Goal: Transaction & Acquisition: Purchase product/service

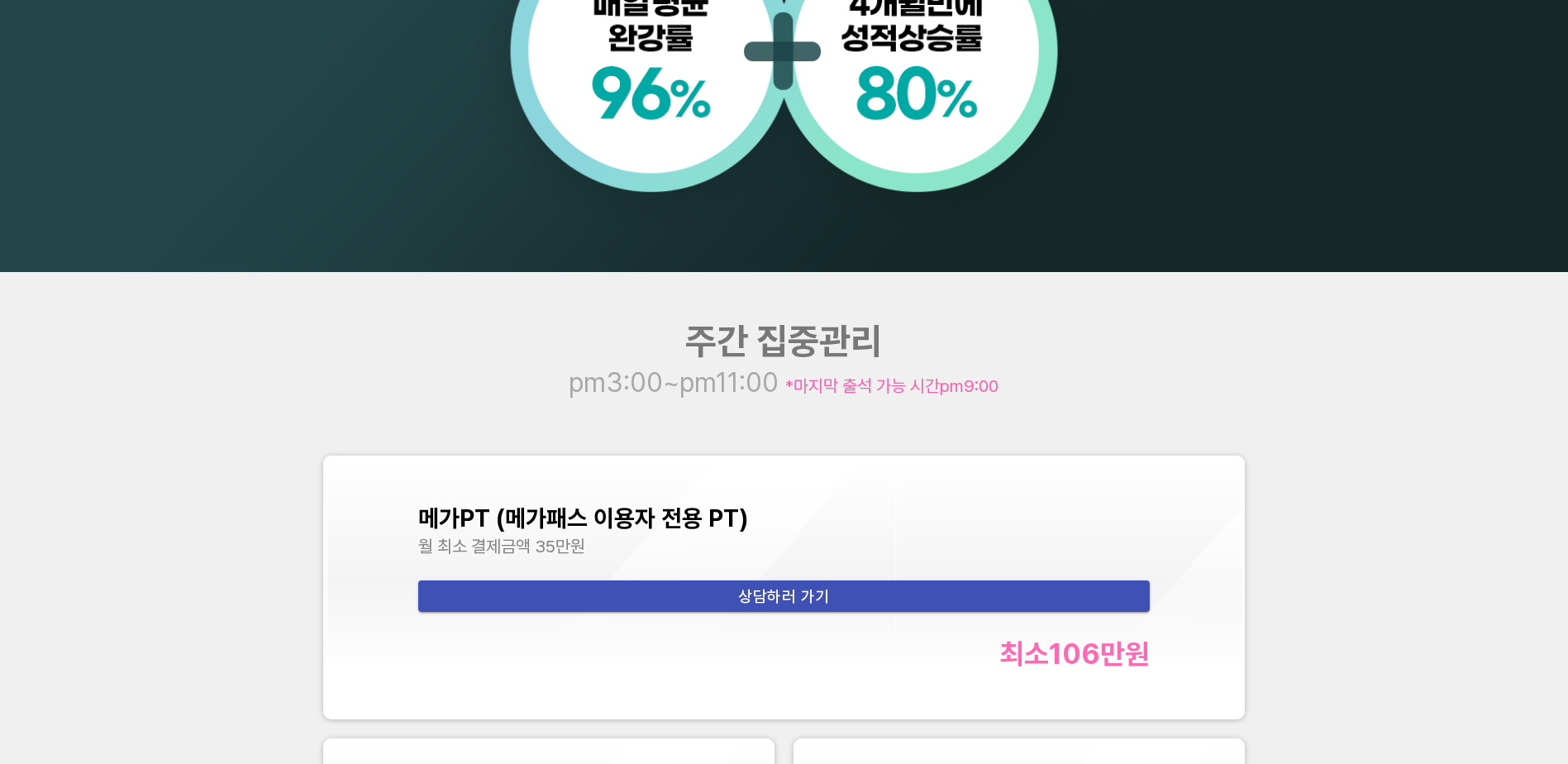
scroll to position [2314, 0]
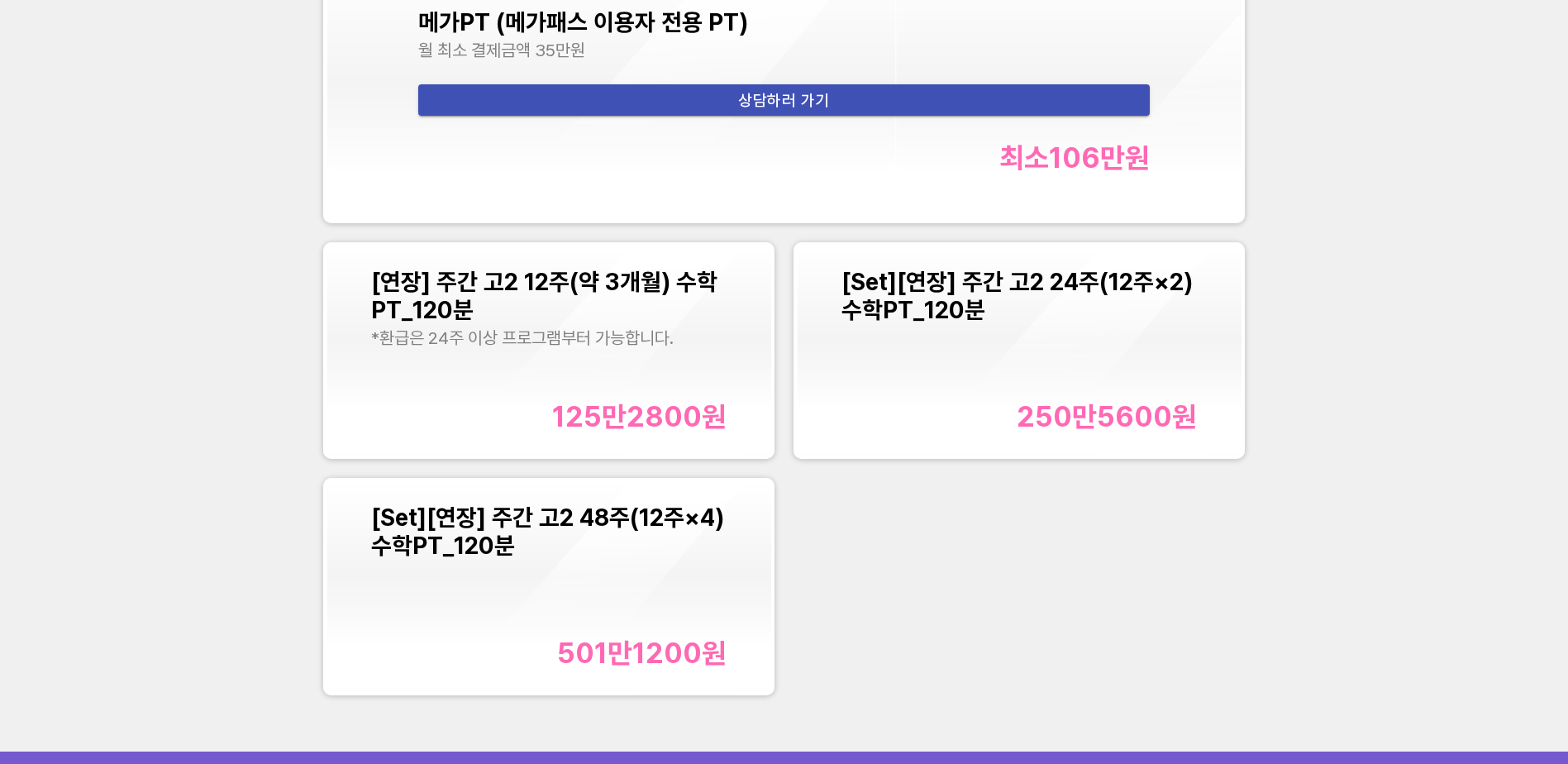
click at [623, 347] on div "*환급은 24주 이상 프로그램부터 가능합니다." at bounding box center [549, 338] width 356 height 21
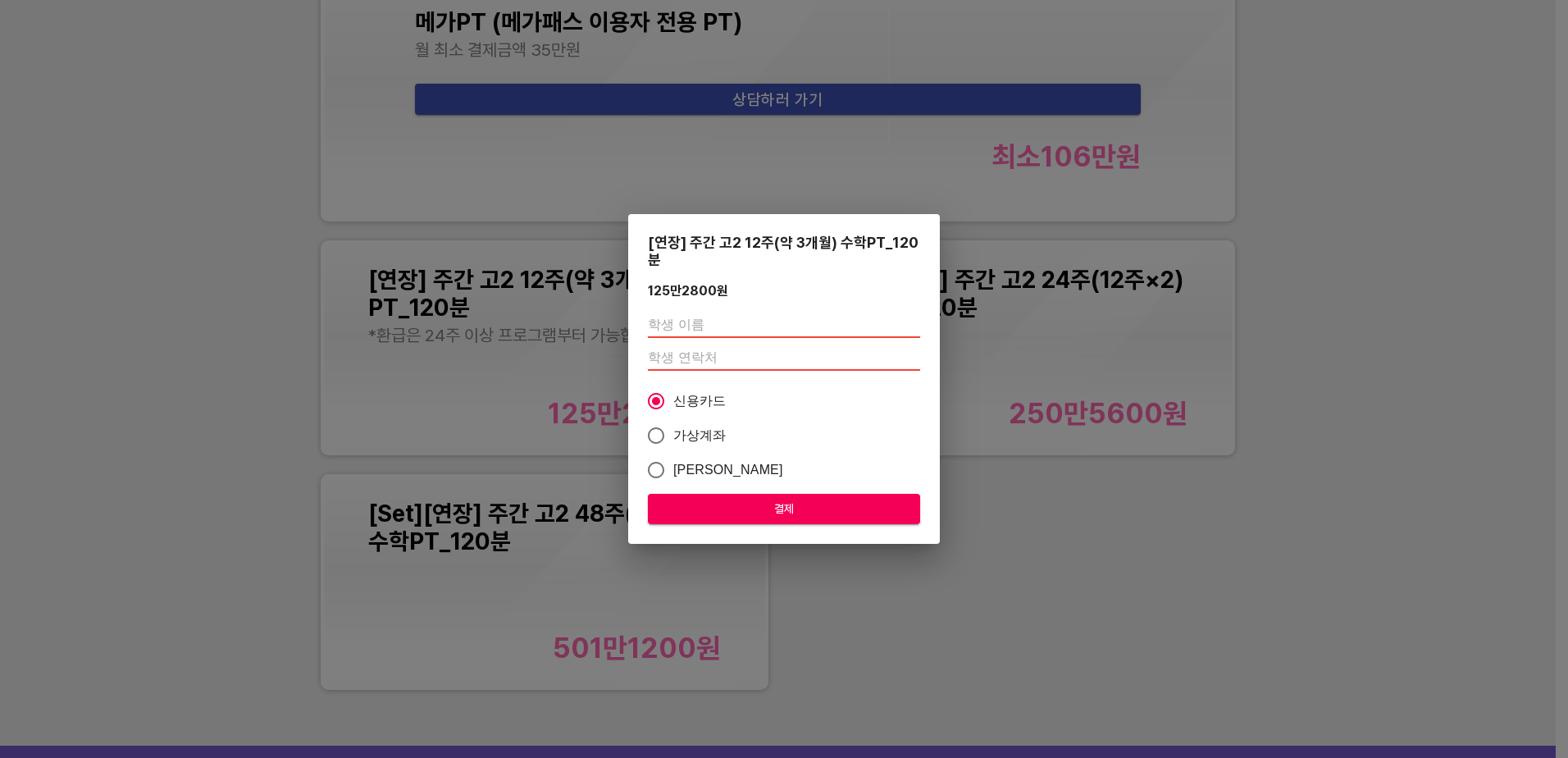
click at [982, 535] on div "[연장] 주간 고2 12주(약 3개월) 수학PT_120분 125만2800 원 신용카드 가상계좌 카카오페이 결제" at bounding box center [784, 379] width 1568 height 758
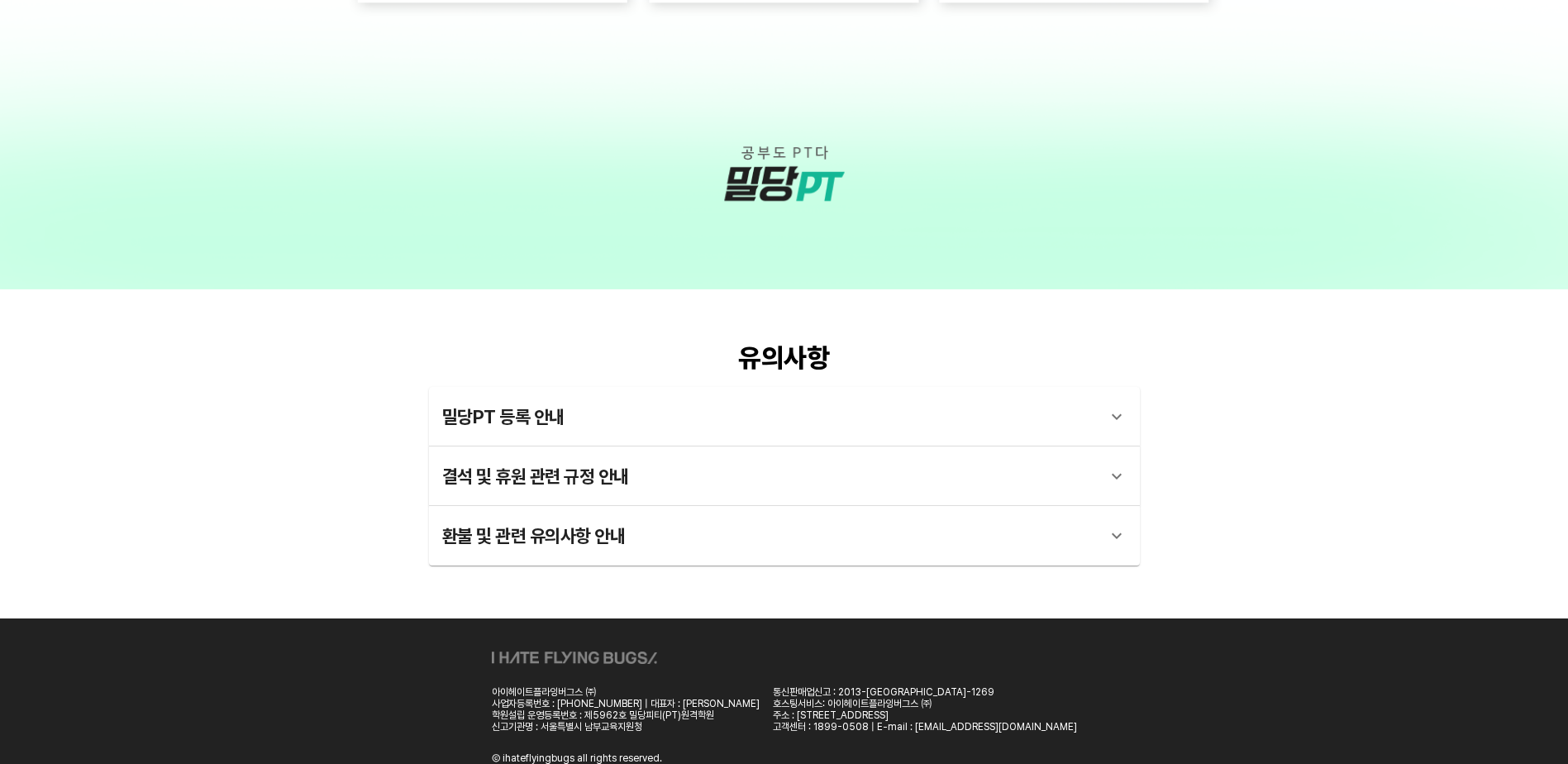
scroll to position [4941, 0]
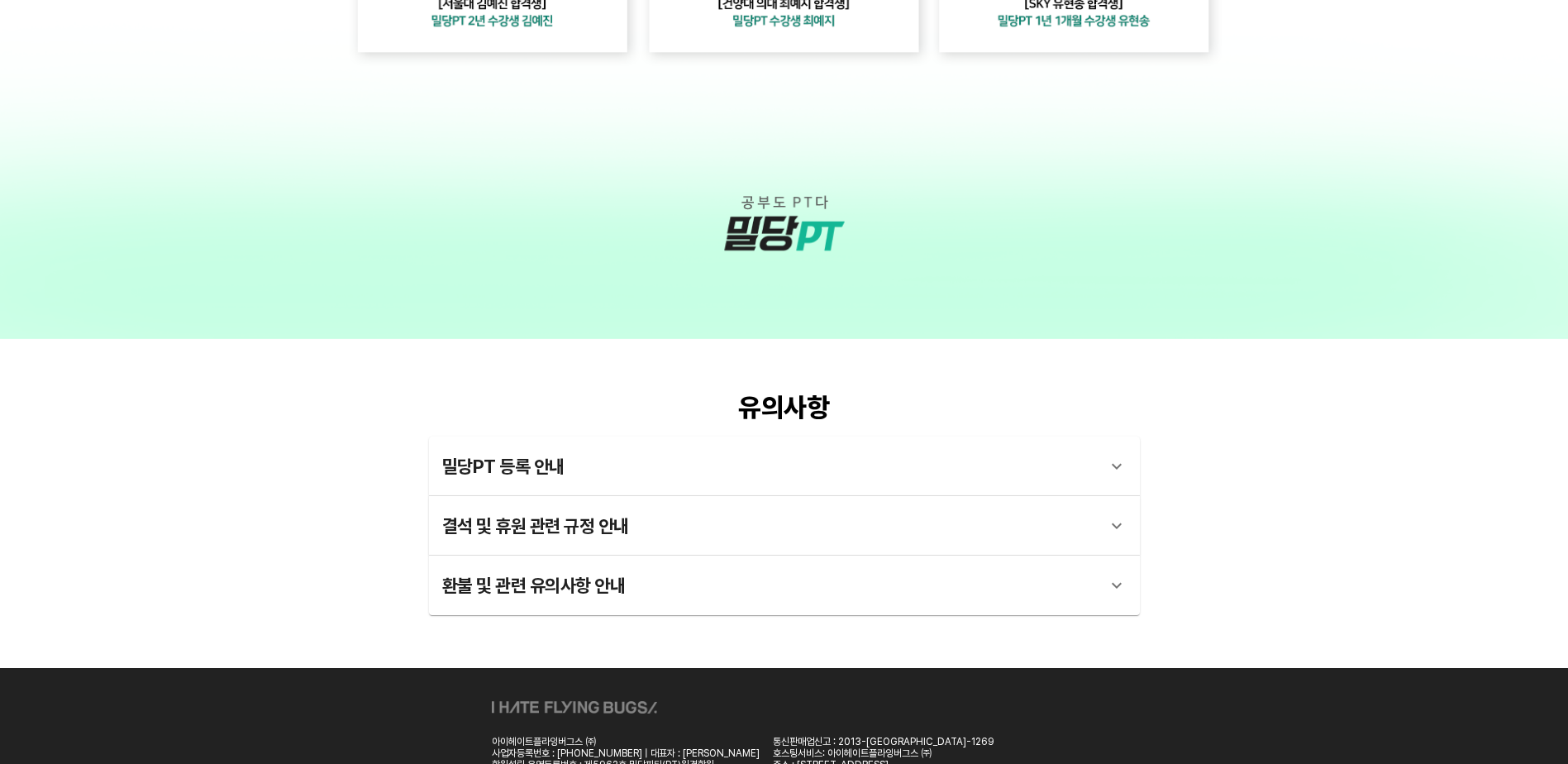
click at [1030, 480] on div "밀당PT 등록 안내" at bounding box center [769, 465] width 654 height 39
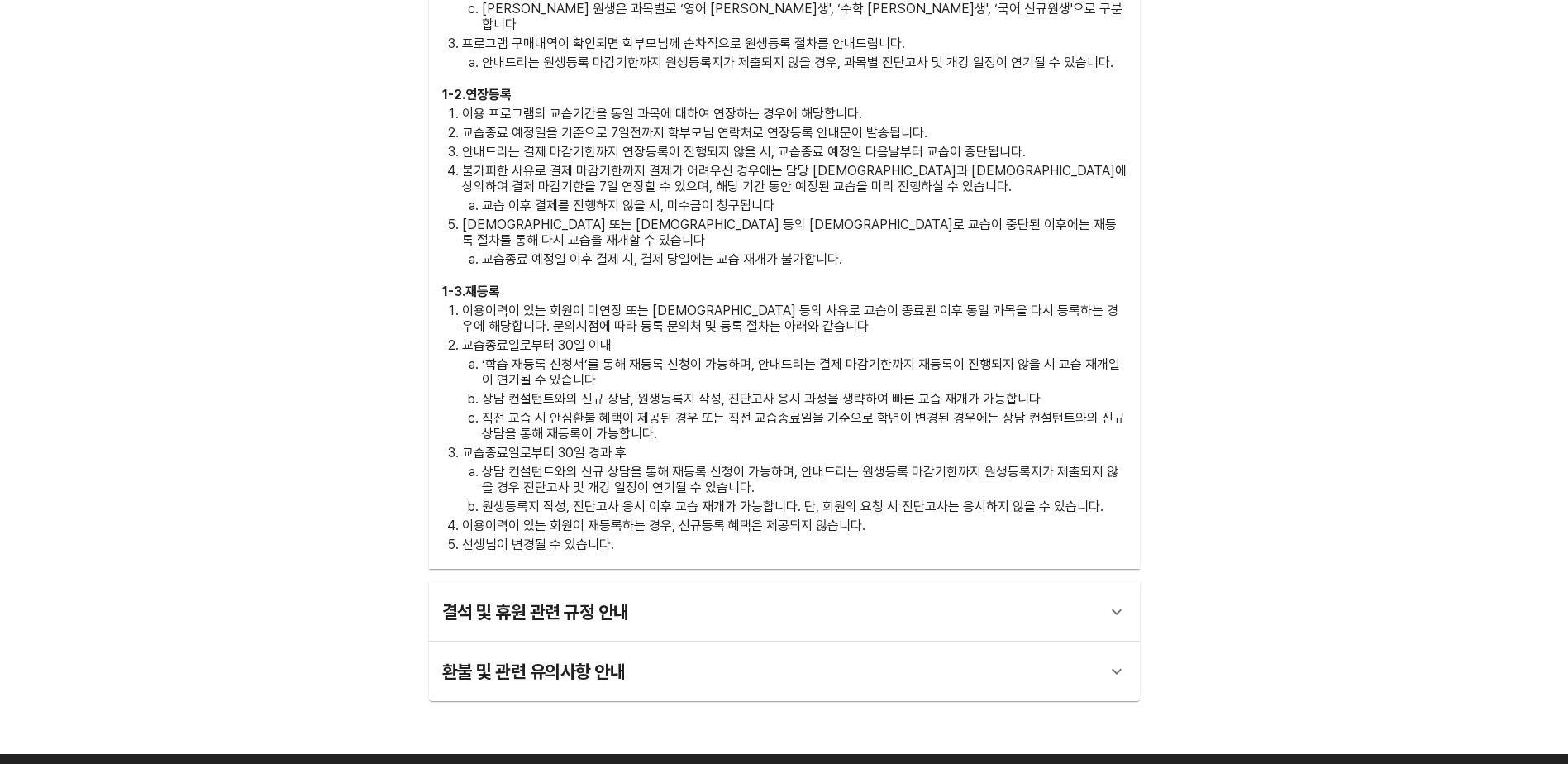
scroll to position [5602, 0]
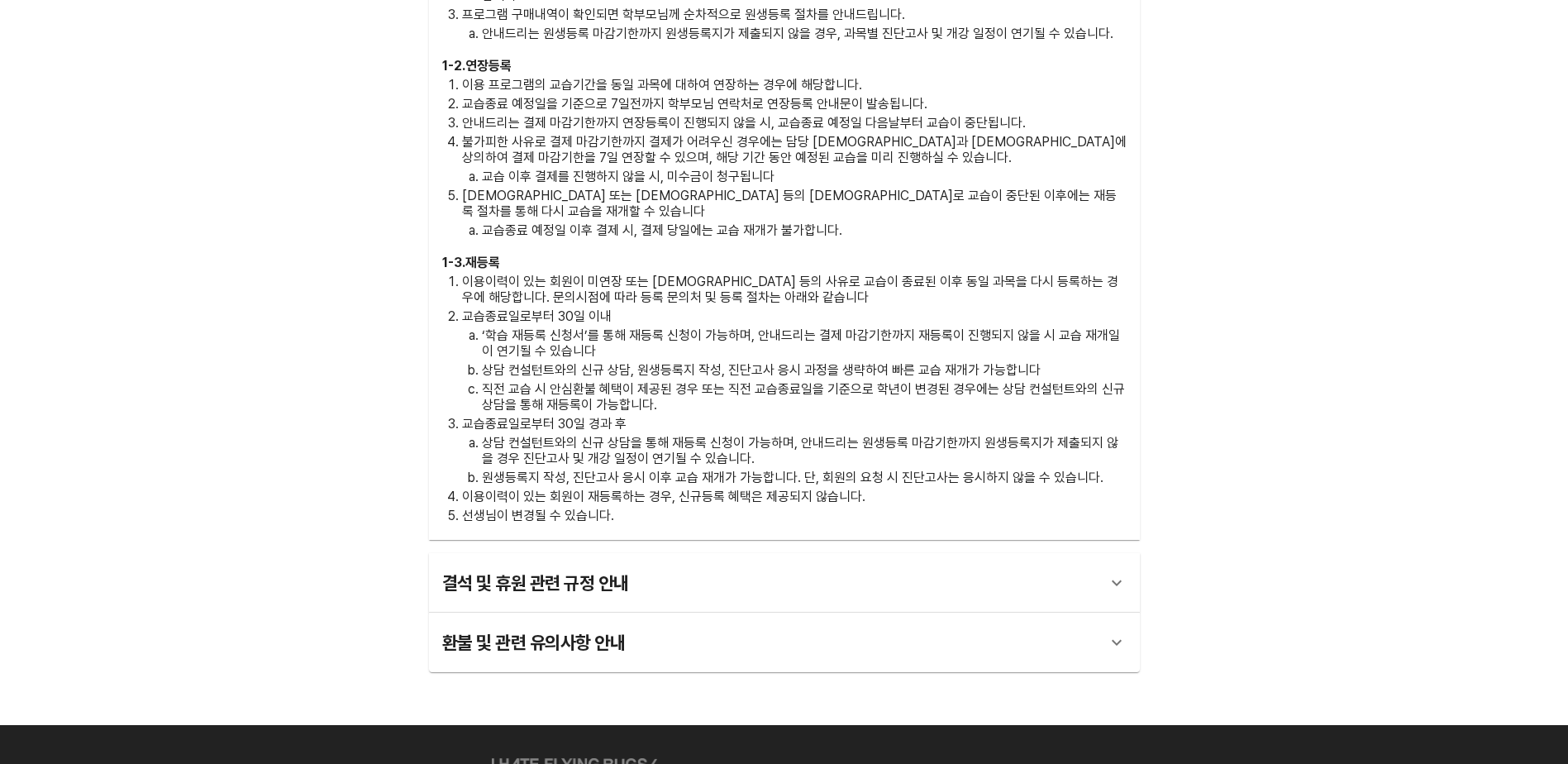
click at [846, 563] on div "결석 및 휴원 관련 규정 안내" at bounding box center [769, 582] width 654 height 39
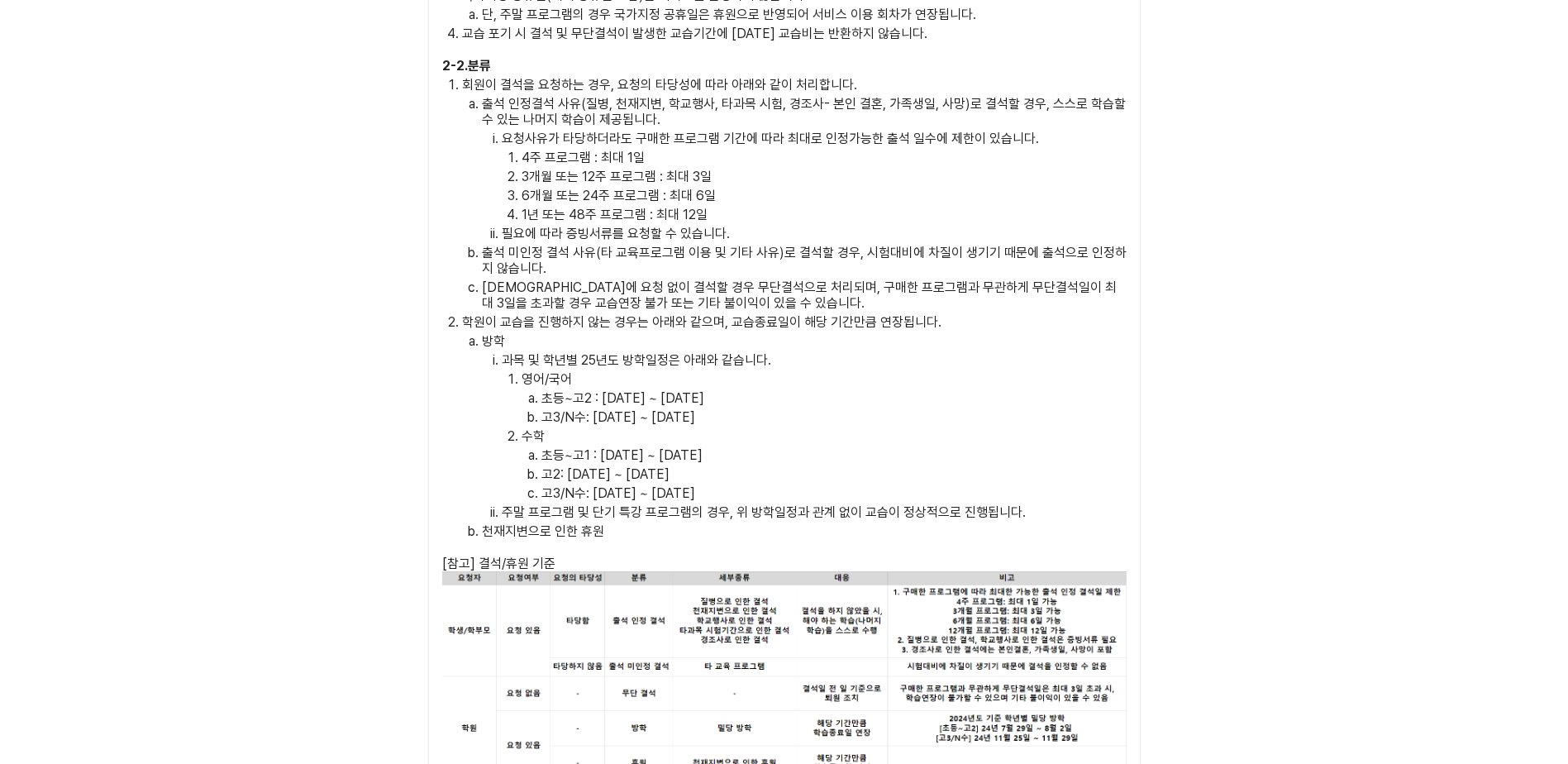
scroll to position [6676, 0]
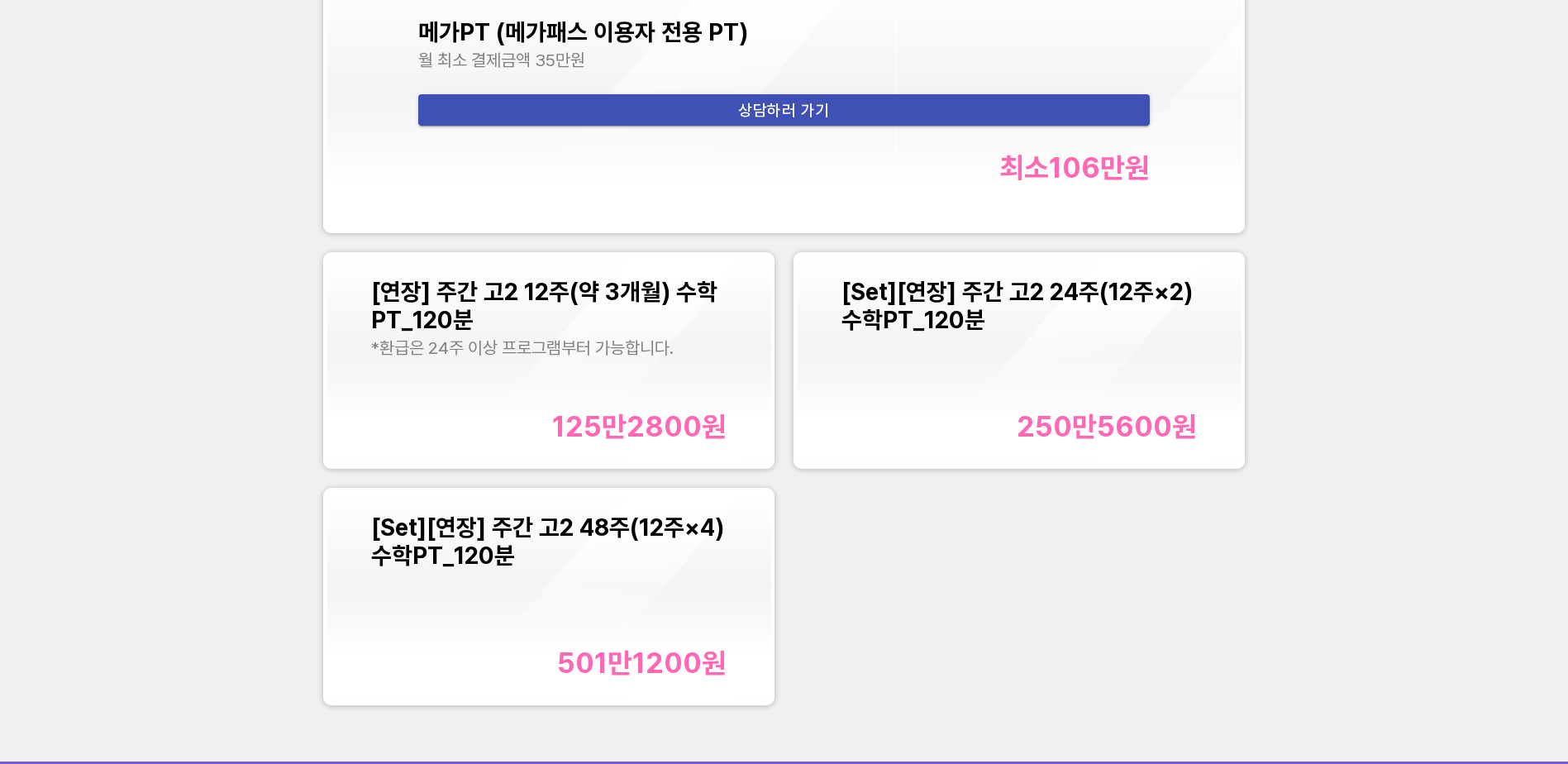
scroll to position [2314, 0]
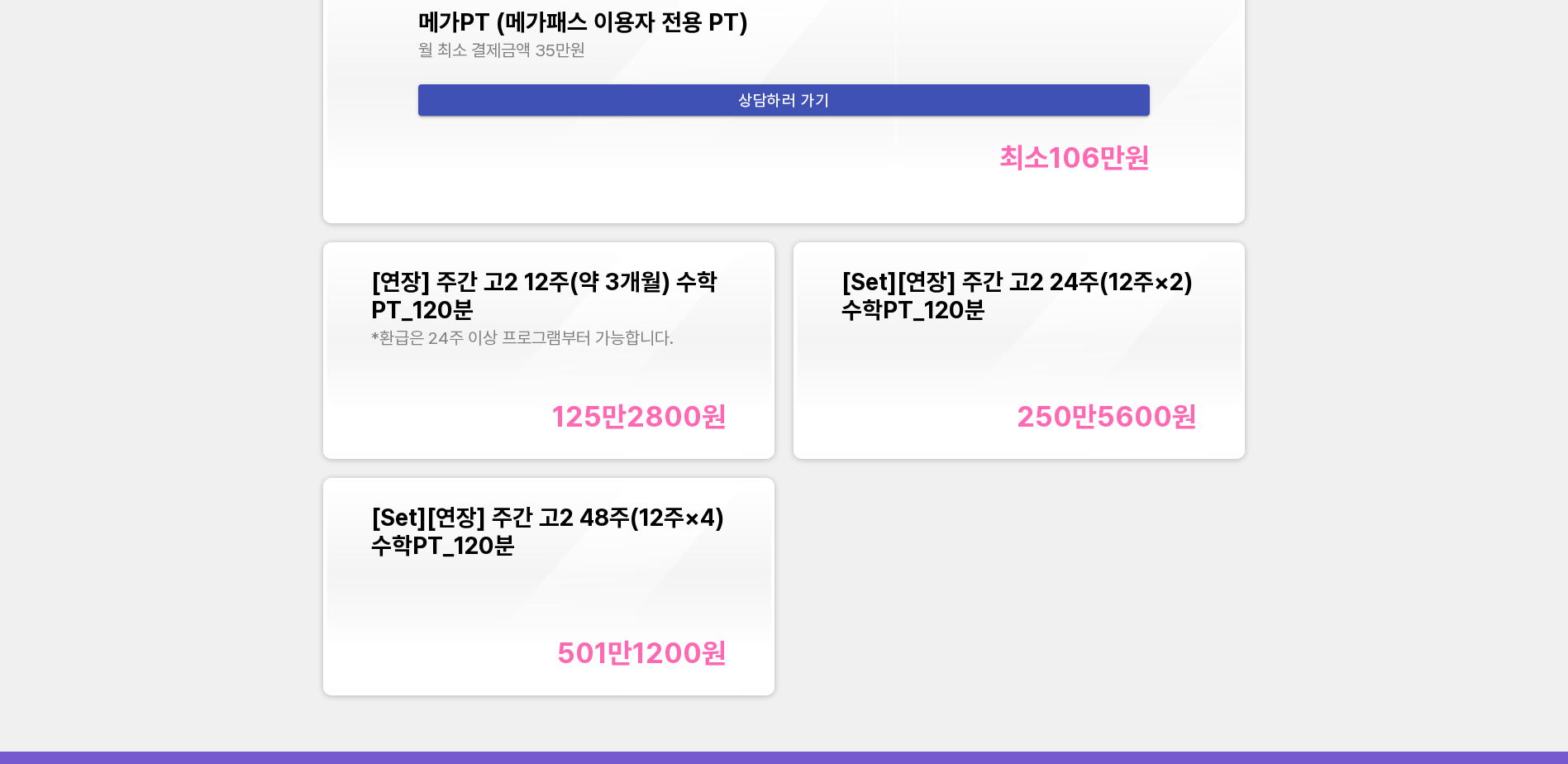
click at [1052, 395] on div "[Set][연장] 주간 고2 24주(12주×2) 수학PT_120분 250만5600 원" at bounding box center [1019, 351] width 356 height 166
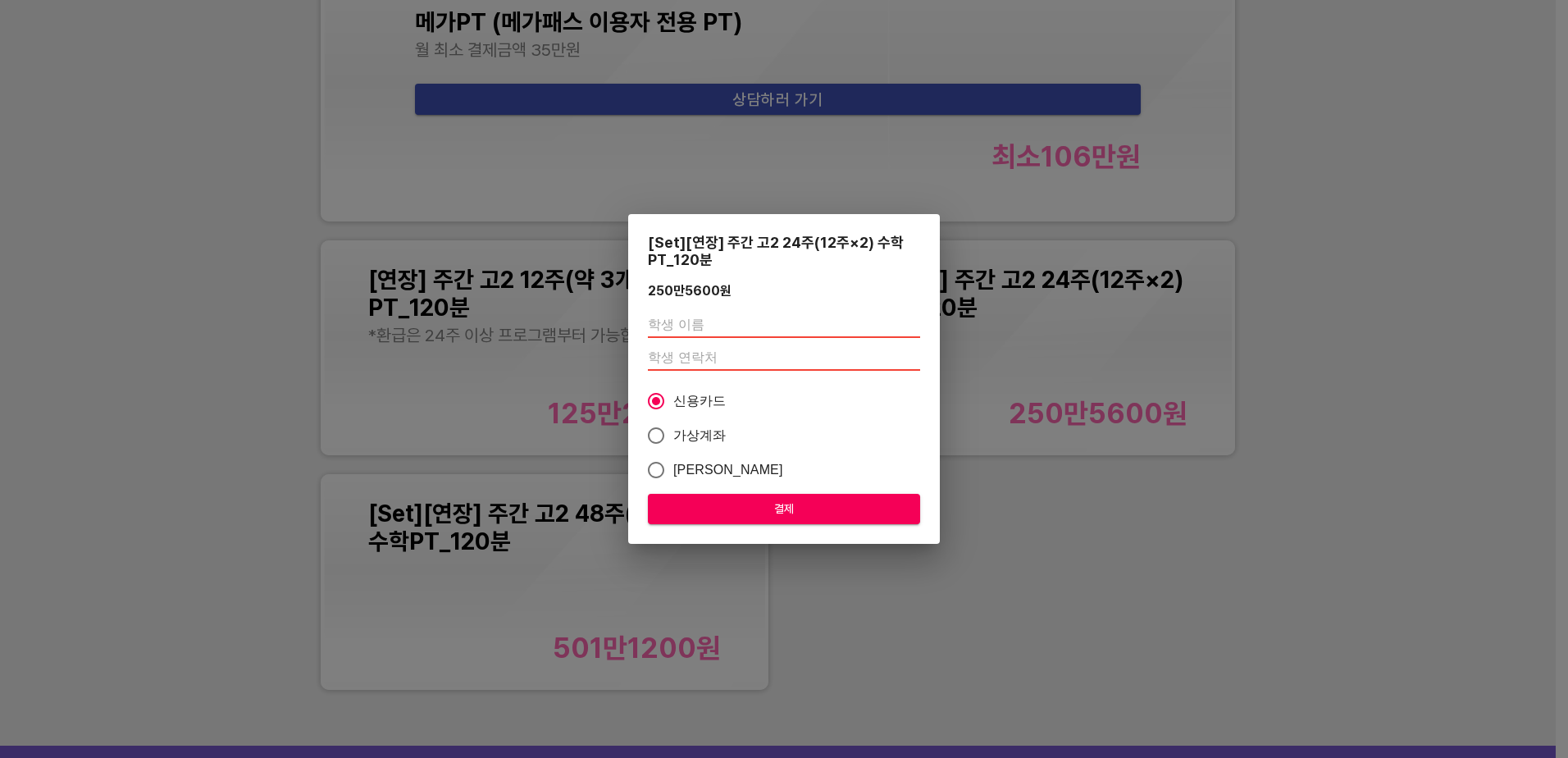
click at [718, 328] on input "text" at bounding box center [784, 325] width 273 height 27
click at [719, 360] on input "number" at bounding box center [784, 358] width 273 height 27
click at [1158, 603] on div "[Set][연장] 주간 고2 24주(12주×2) 수학PT_120분 250만5600 원 신용카드 가상계좌 카카오페이 결제" at bounding box center [784, 379] width 1568 height 758
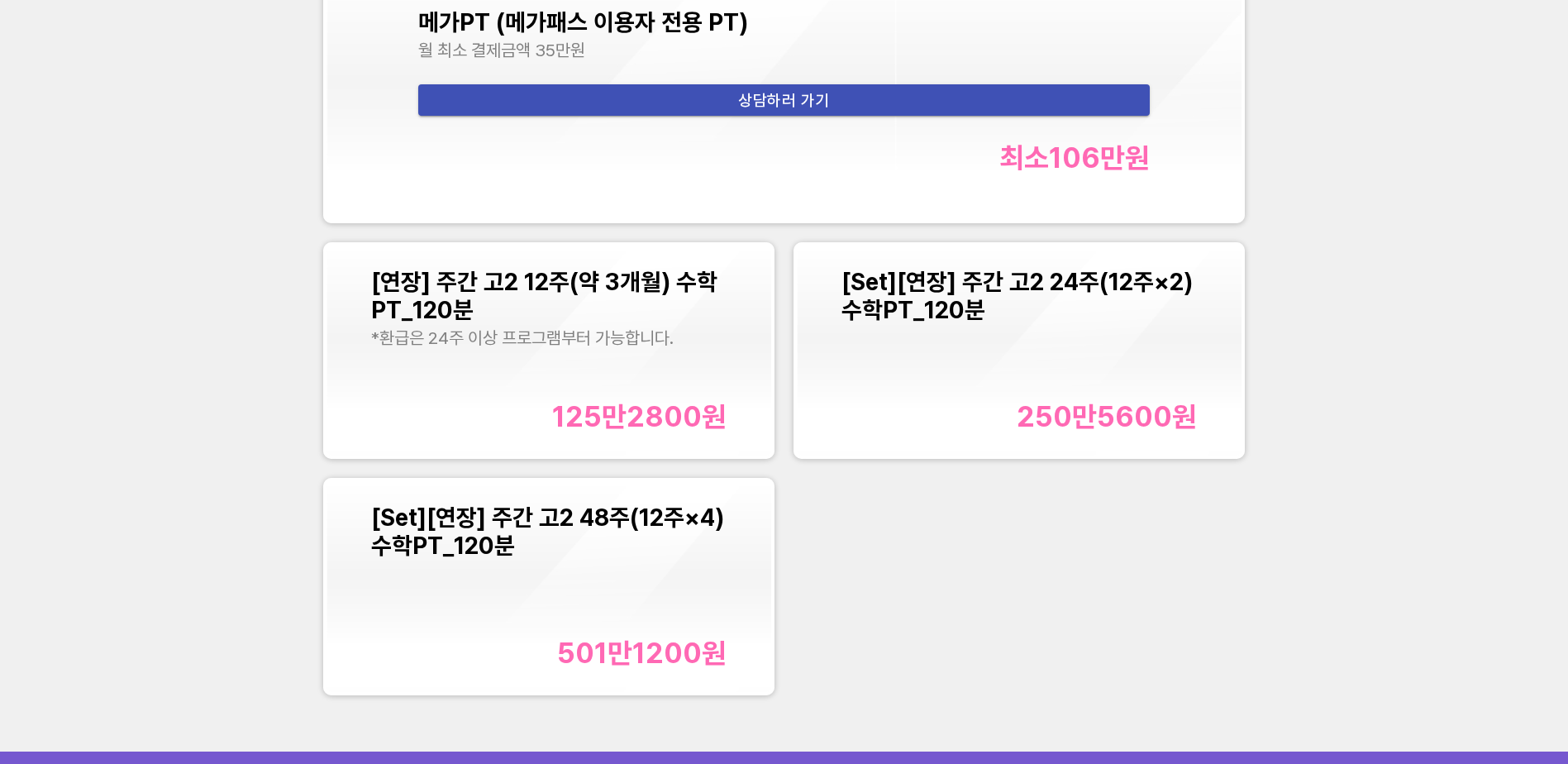
click at [1101, 517] on div "메가PT (메가패스 이용자 전용 PT) 월 최소 결제금액 35만원 상담하러 가기 최소 106만 원 [연장] 주간 고2 12주(약 3개월) 수학…" at bounding box center [783, 327] width 941 height 754
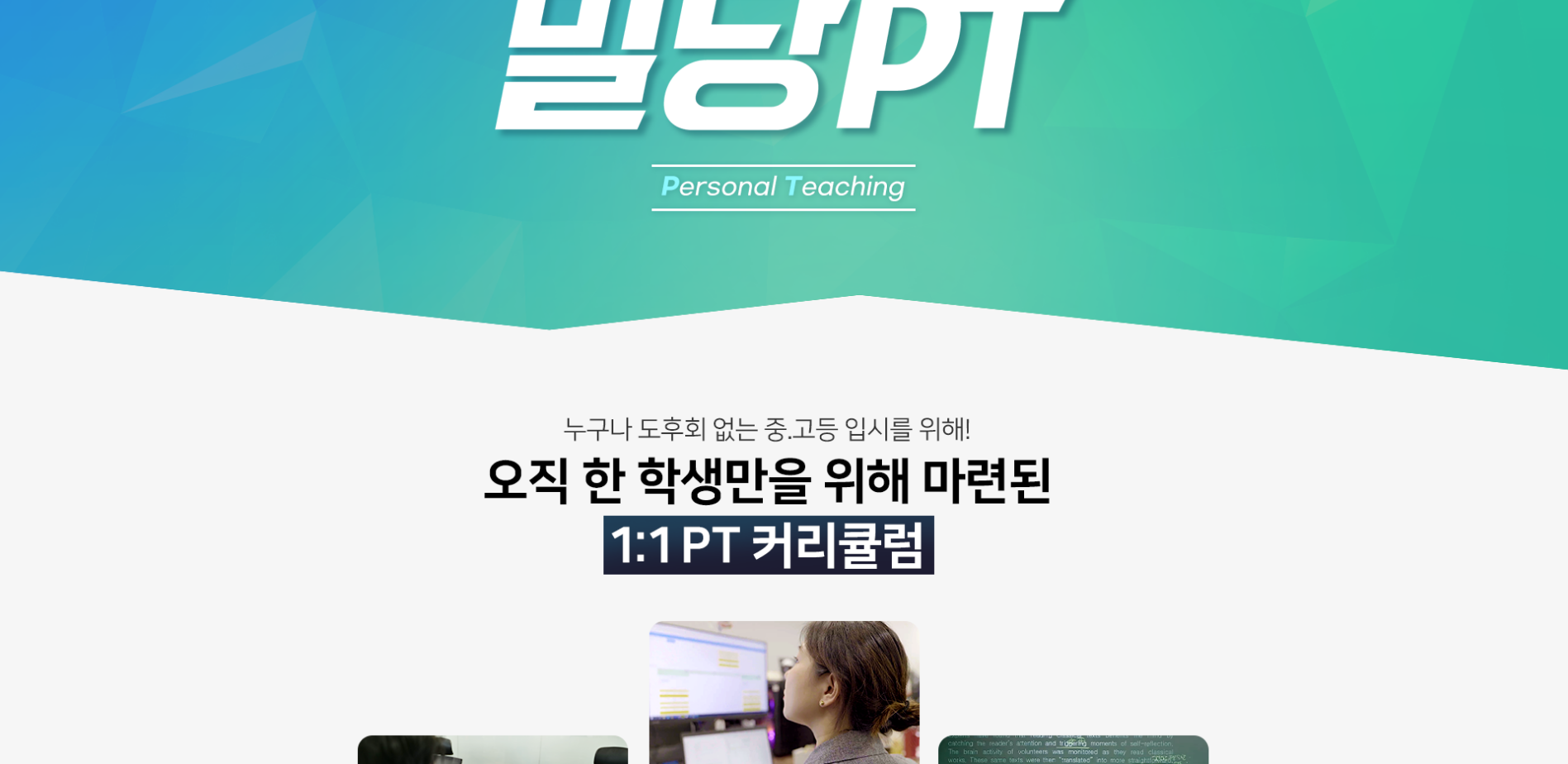
scroll to position [0, 0]
